Goal: Obtain resource: Obtain resource

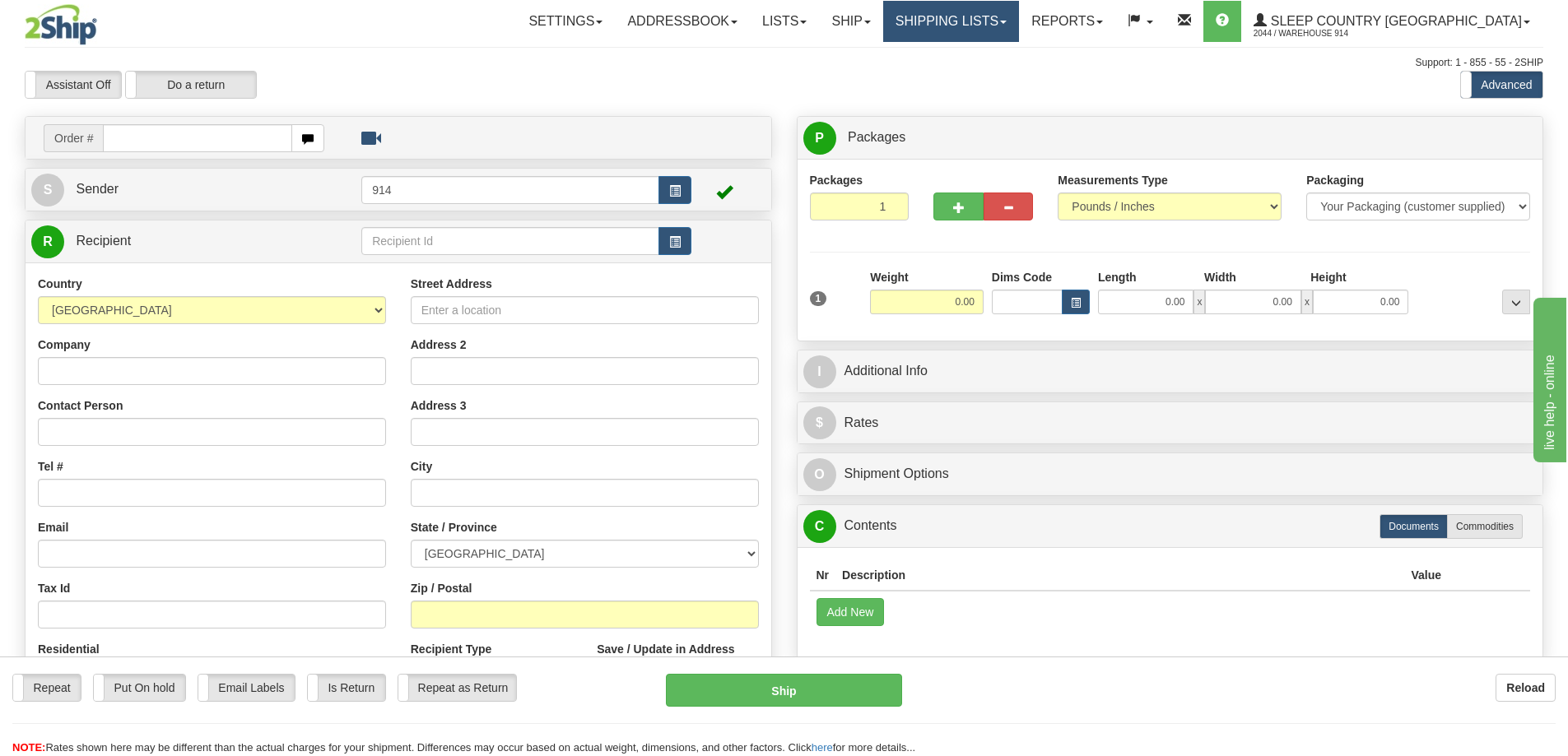
click at [1019, 18] on link "Shipping lists" at bounding box center [950, 21] width 136 height 41
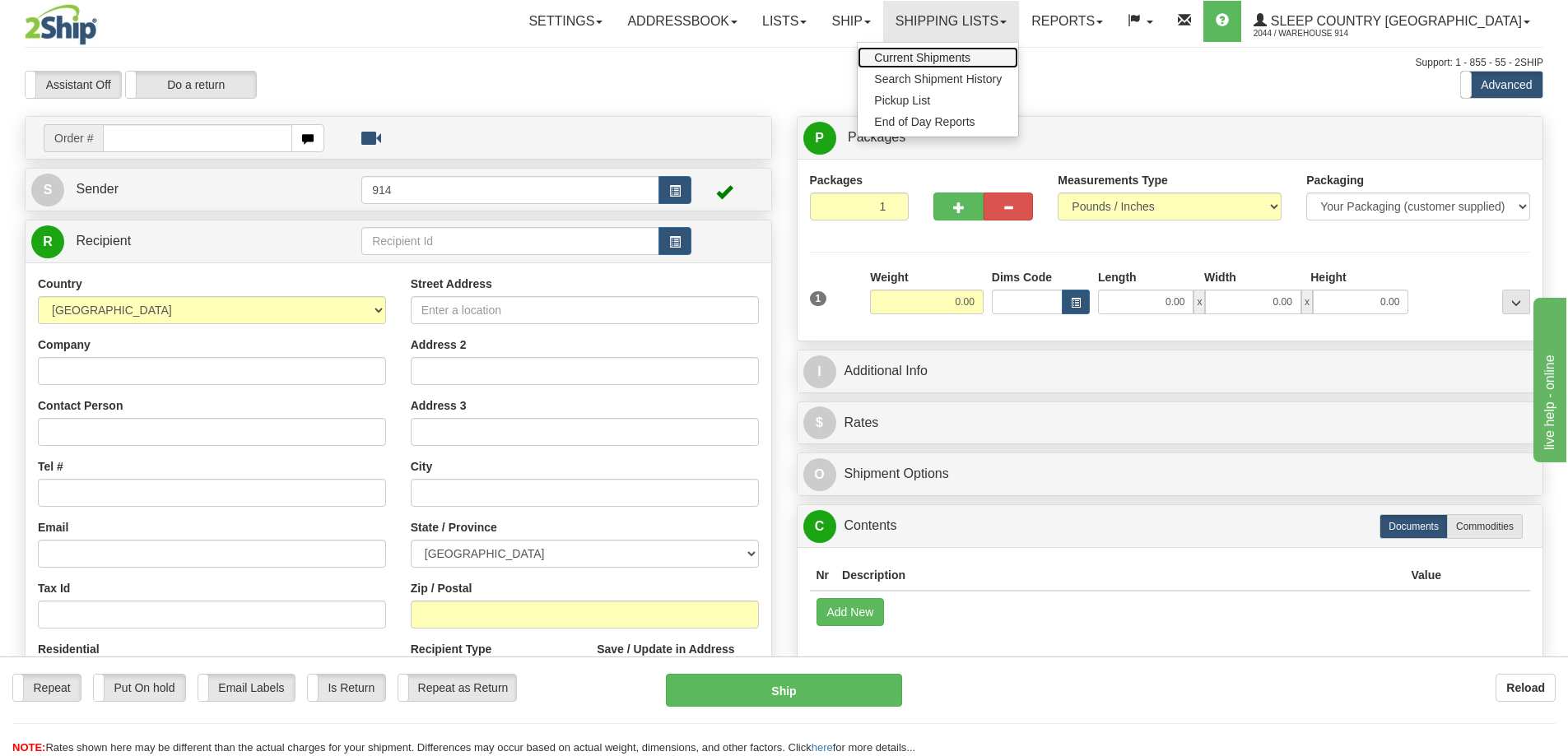
click at [1018, 62] on link "Current Shipments" at bounding box center [938, 58] width 160 height 21
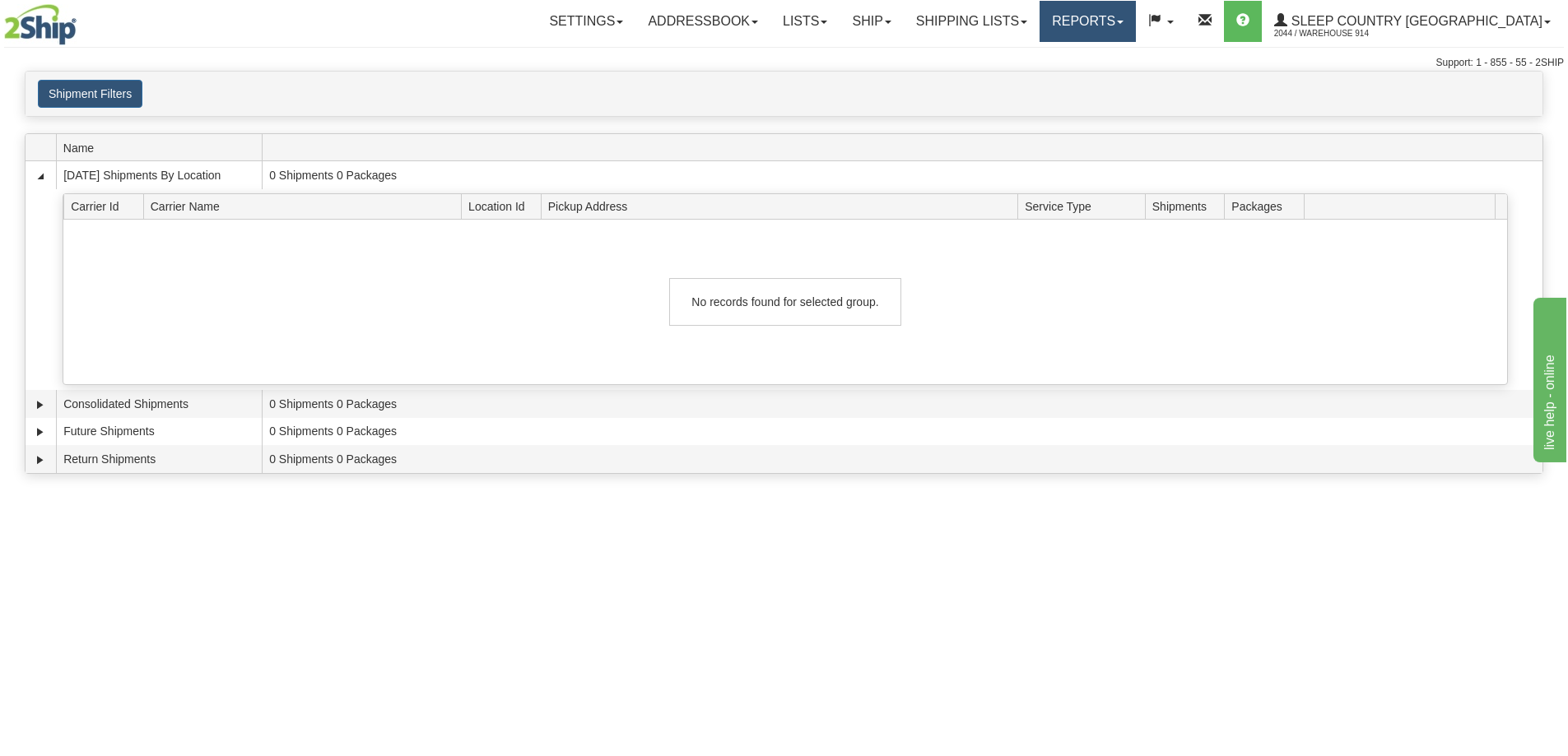
click at [1136, 28] on link "Reports" at bounding box center [1087, 21] width 96 height 41
click at [1047, 52] on span "Standard" at bounding box center [1024, 57] width 47 height 13
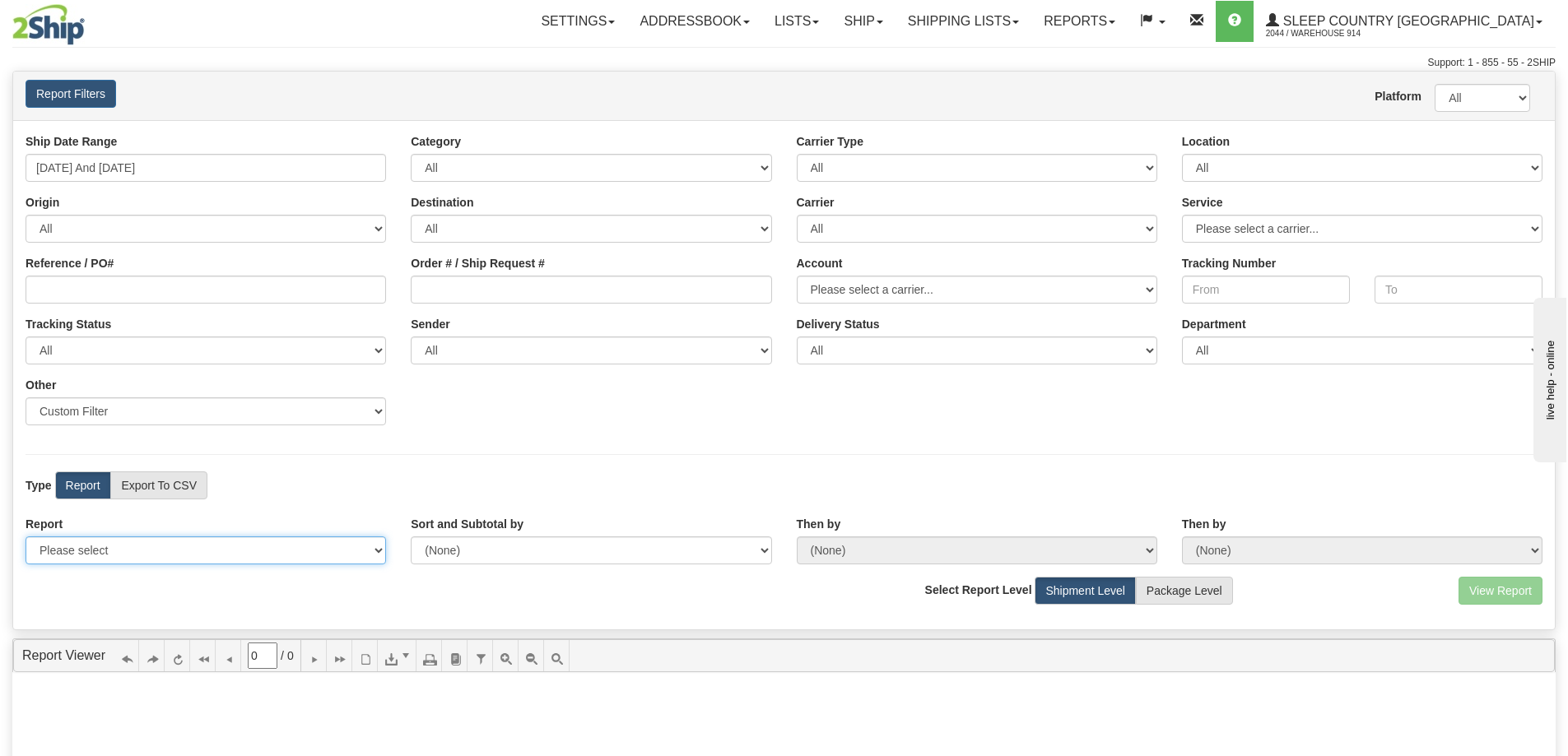
click at [272, 544] on select "Please select 1 Line Shipment Report Address Detail Basic Shipment Overview Can…" at bounding box center [206, 550] width 360 height 28
select select "Users\Contents Detail.trdx"
click at [26, 536] on select "Please select 1 Line Shipment Report Address Detail Basic Shipment Overview Can…" at bounding box center [206, 550] width 360 height 28
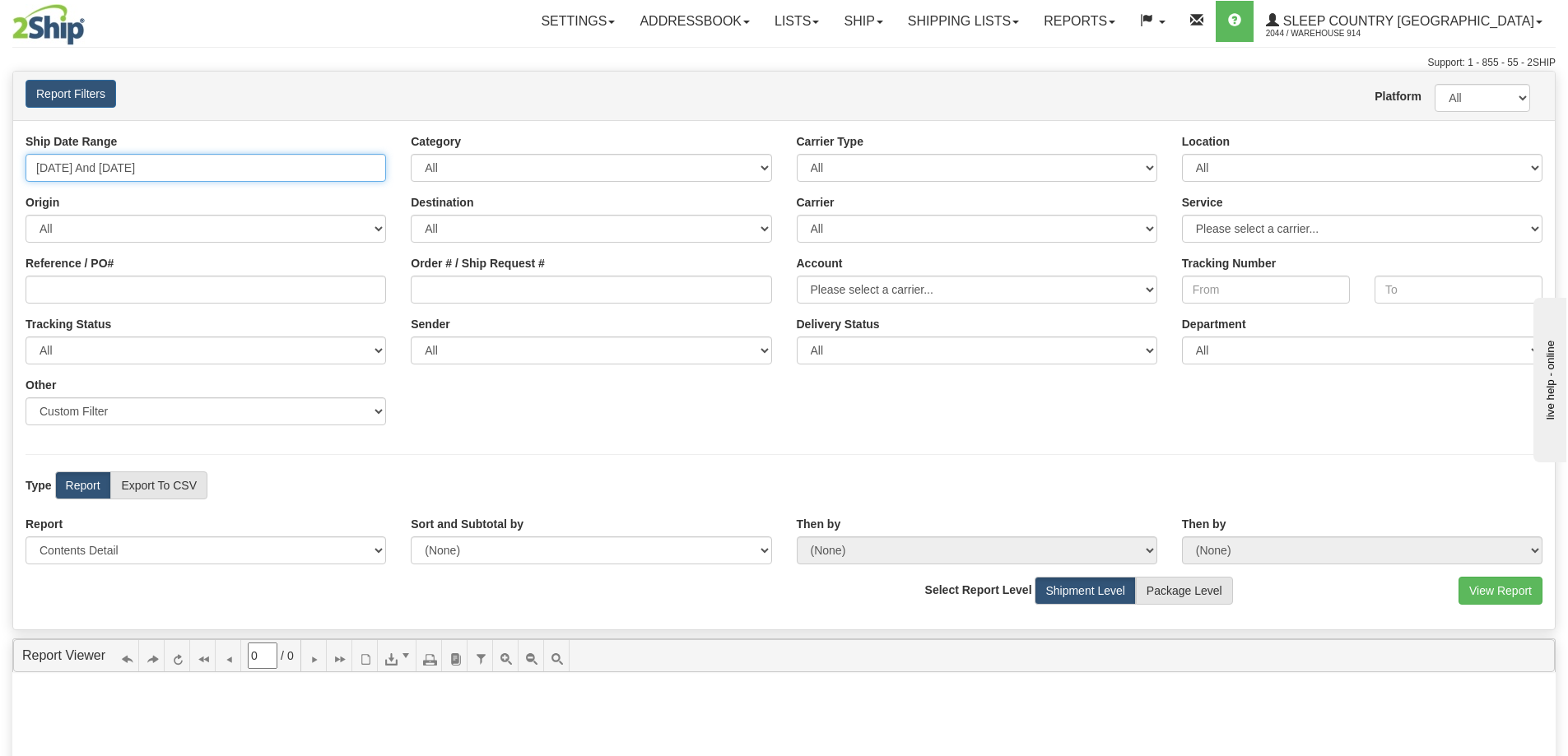
click at [230, 173] on input "[DATE] And [DATE]" at bounding box center [206, 167] width 360 height 28
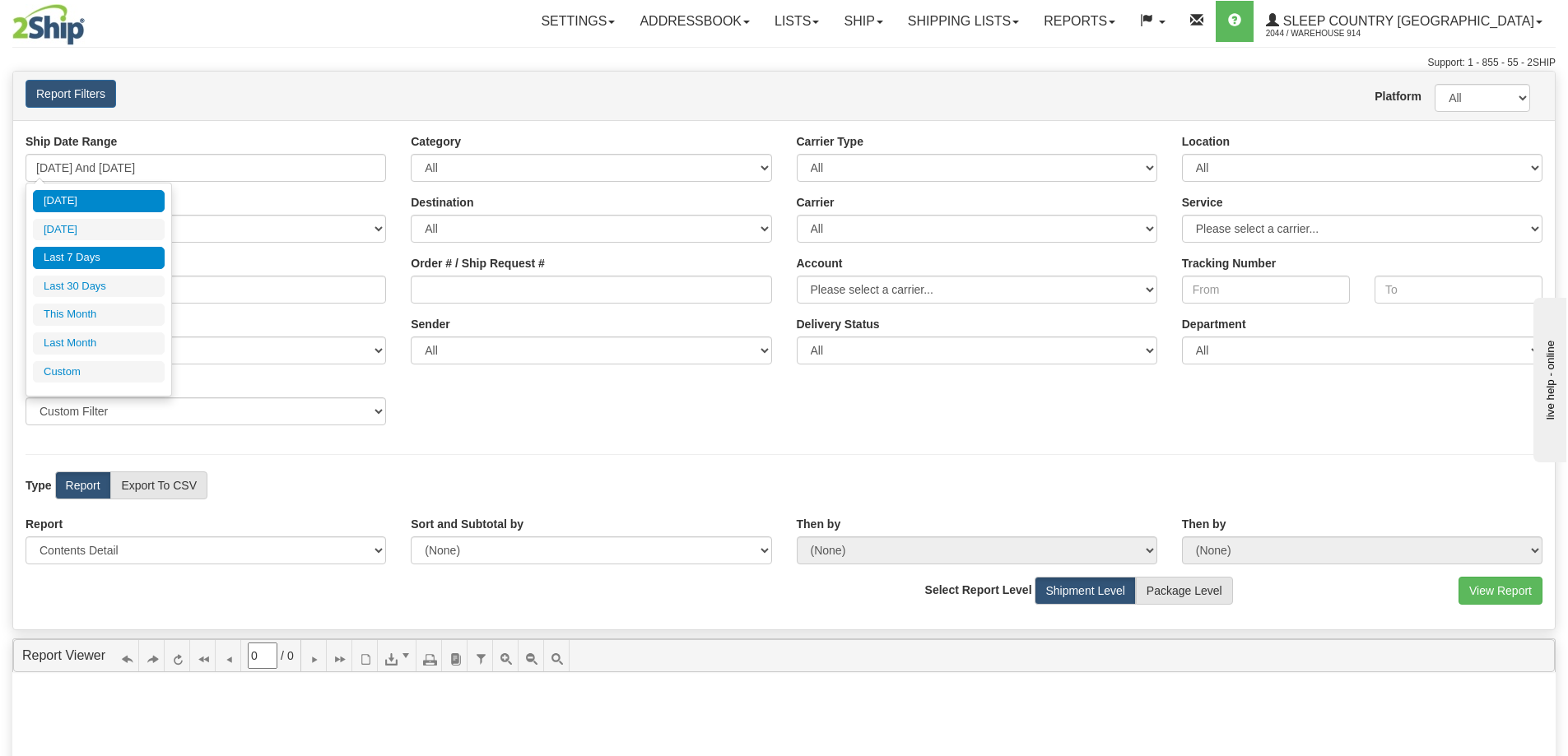
click at [117, 191] on li "[DATE]" at bounding box center [99, 201] width 132 height 22
type input "09/17/2025 And 09/17/2025"
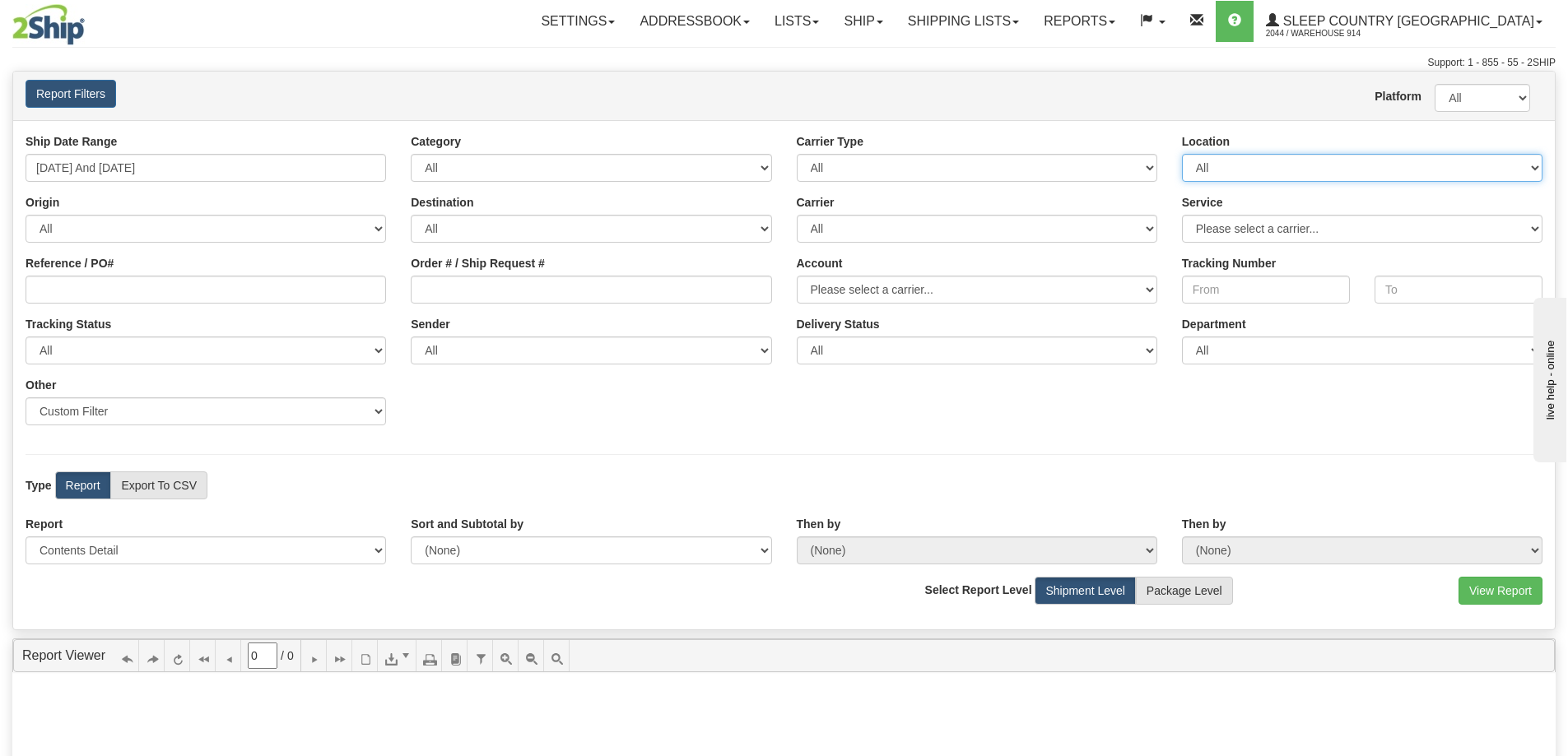
click at [1255, 161] on select "All 9009 914 BEDDN CASPC END SLE ZINUC" at bounding box center [1362, 167] width 360 height 28
select select "7603"
click at [1182, 154] on select "All 9009 914 BEDDN CASPC END SLE ZINUC" at bounding box center [1362, 167] width 360 height 28
click at [1500, 580] on button "View Report" at bounding box center [1500, 590] width 84 height 28
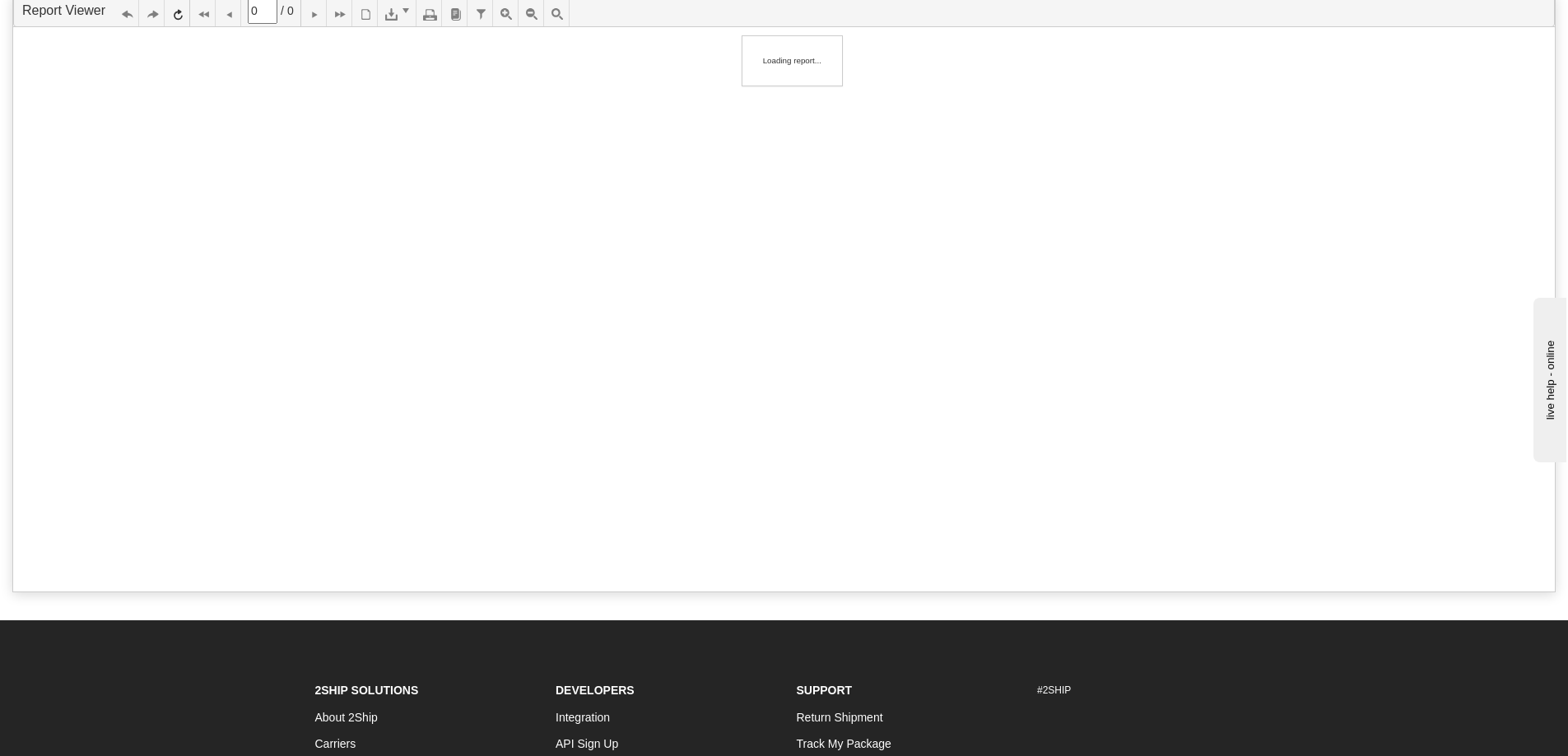
type input "1"
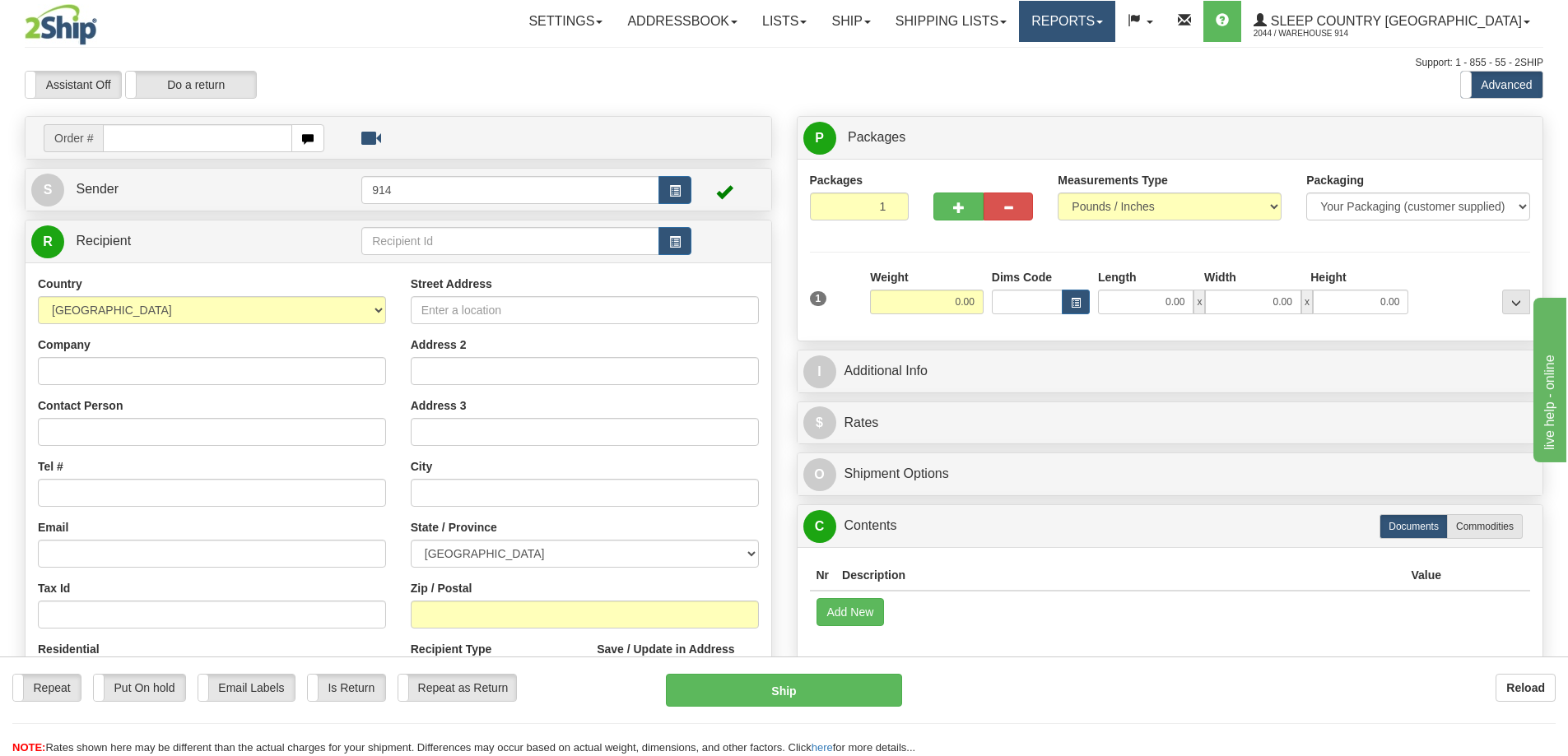
click at [1115, 11] on link "Reports" at bounding box center [1067, 21] width 96 height 41
click at [1114, 58] on link "Standard" at bounding box center [1039, 58] width 150 height 21
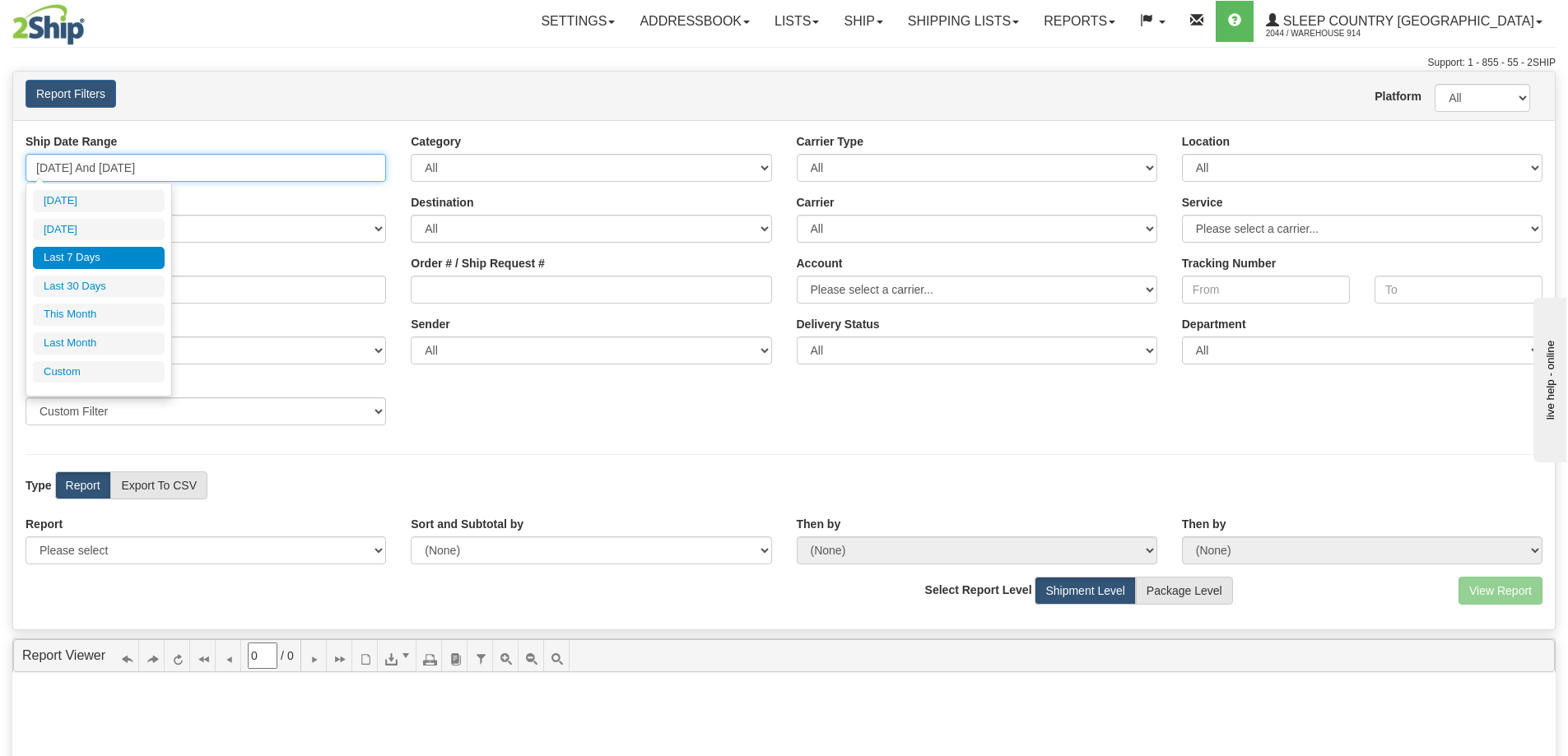
click at [337, 165] on input "[DATE] And [DATE]" at bounding box center [206, 167] width 360 height 28
click at [94, 199] on li "[DATE]" at bounding box center [99, 201] width 132 height 22
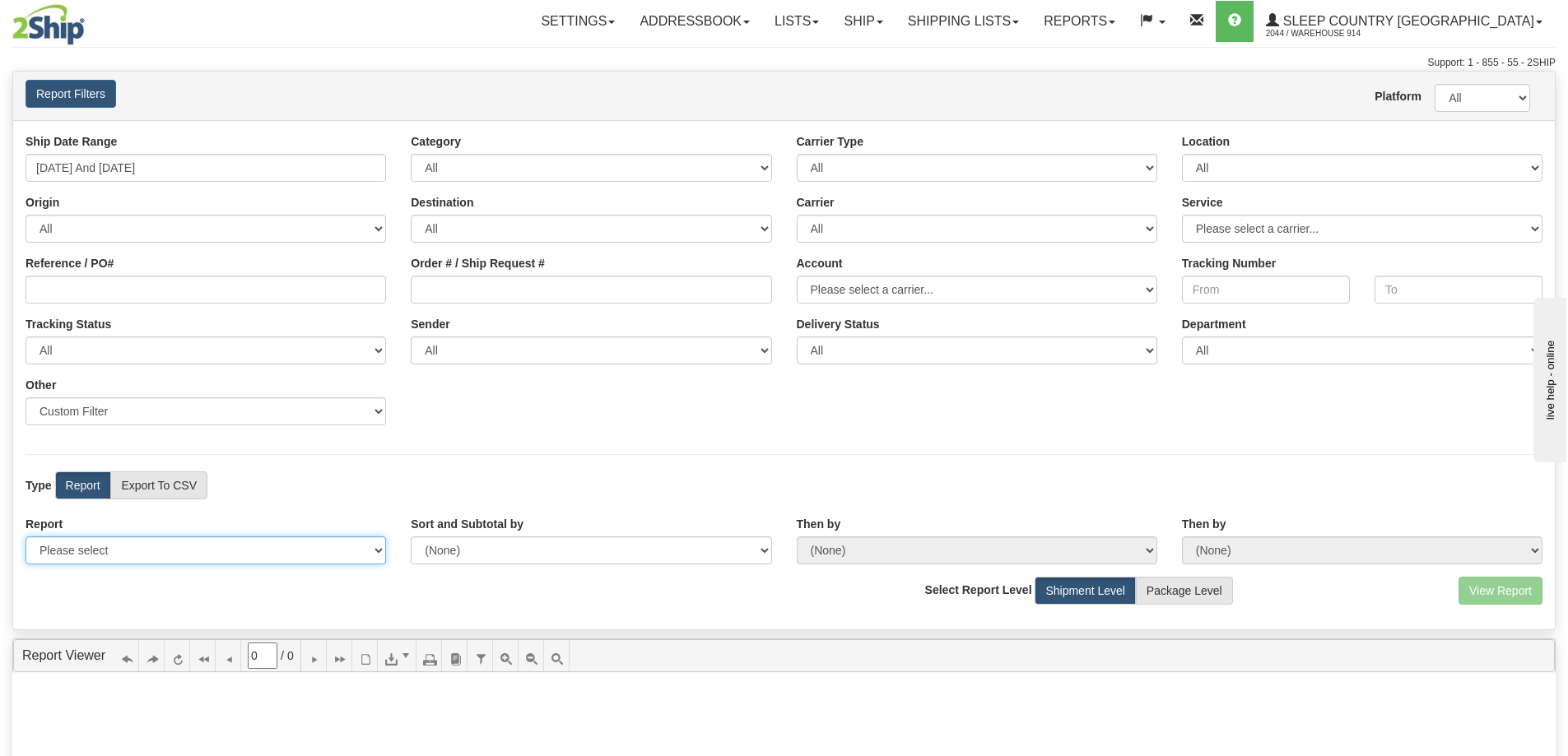
click at [269, 549] on select "Please select 1 Line Shipment Report Address Detail Basic Shipment Overview Can…" at bounding box center [206, 550] width 360 height 28
select select "Users\Contents Detail.trdx"
click at [26, 536] on select "Please select 1 Line Shipment Report Address Detail Basic Shipment Overview Can…" at bounding box center [206, 550] width 360 height 28
click at [1490, 580] on button "View Report" at bounding box center [1500, 590] width 84 height 28
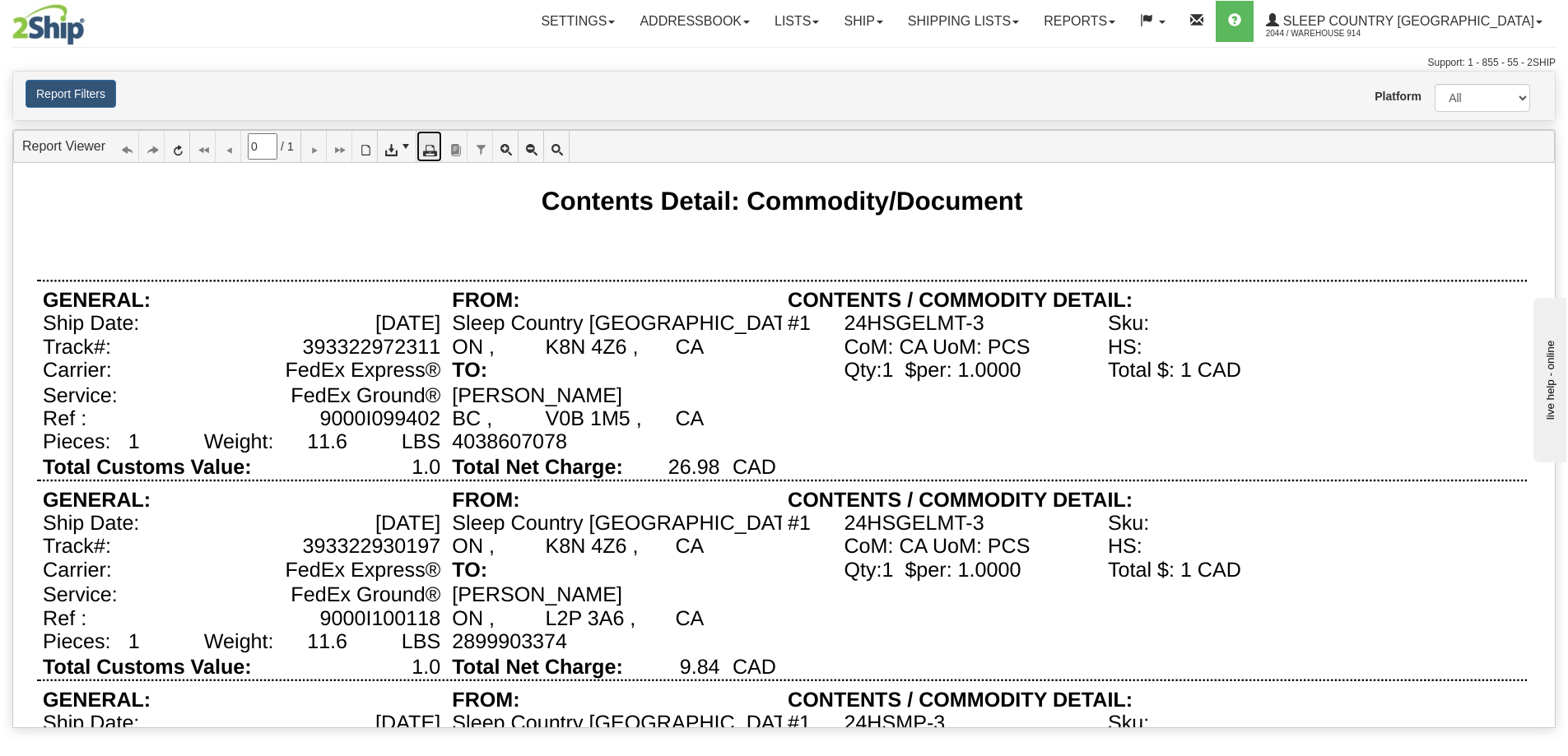
click at [434, 149] on icon at bounding box center [428, 146] width 12 height 12
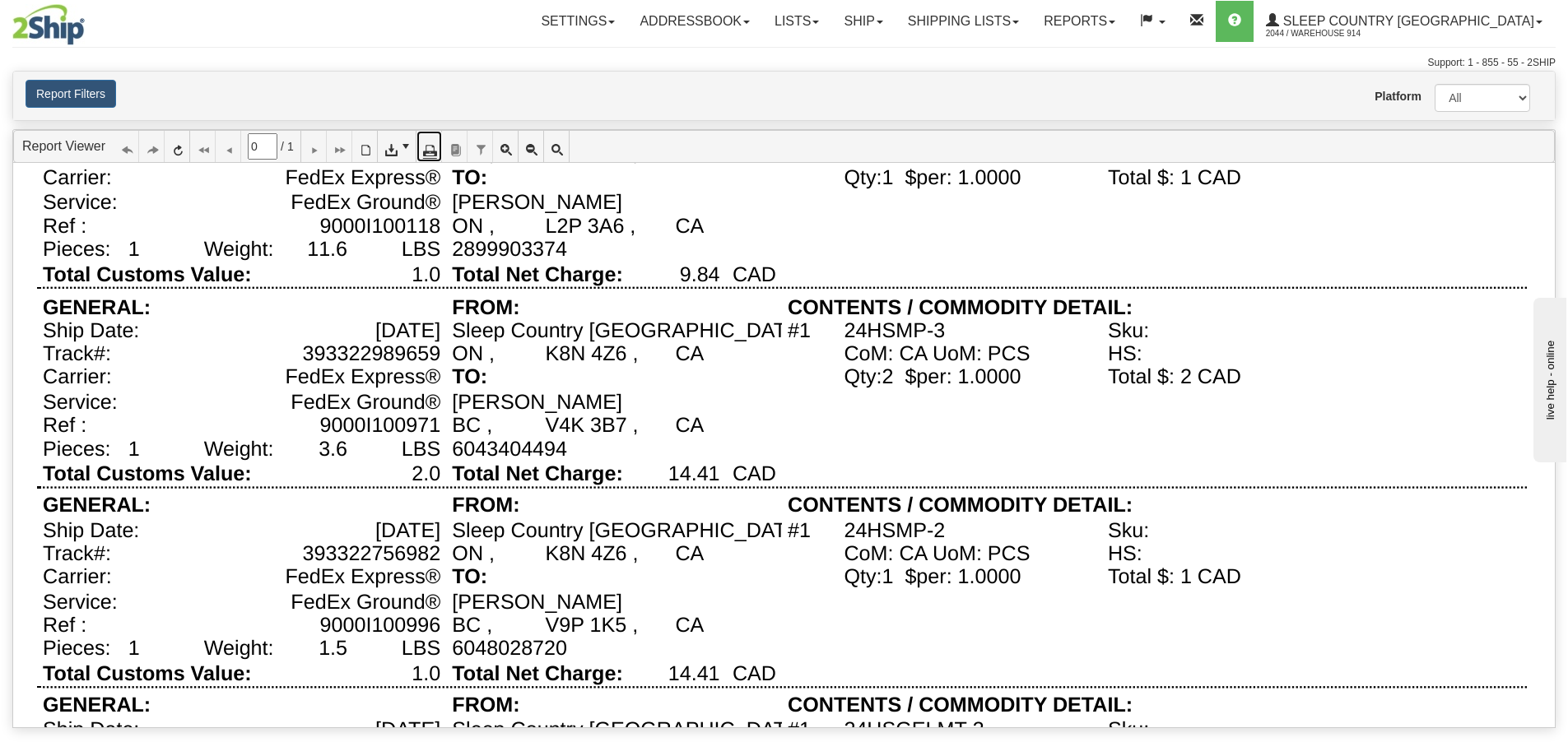
scroll to position [740, 0]
